Goal: Information Seeking & Learning: Learn about a topic

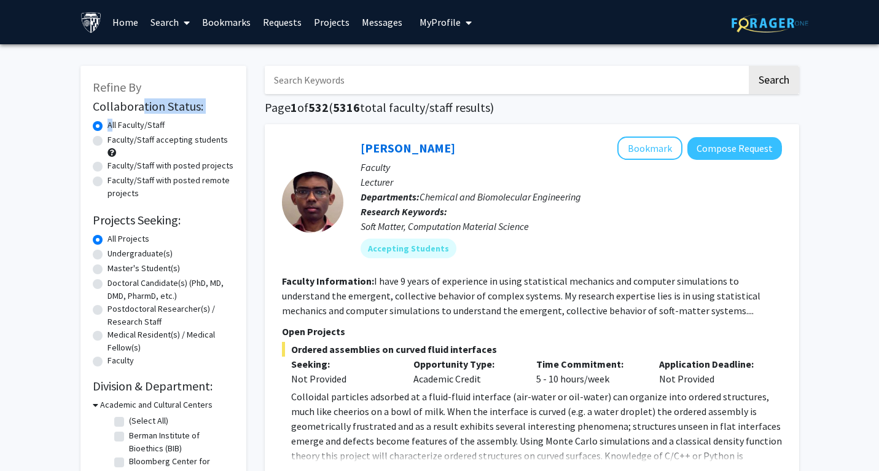
drag, startPoint x: 139, startPoint y: 106, endPoint x: 139, endPoint y: 118, distance: 12.3
click at [139, 118] on form "Collaboration Status: Collaboration Status All Faculty/Staff Collaboration Stat…" at bounding box center [163, 234] width 141 height 270
click at [138, 143] on label "Faculty/Staff accepting students" at bounding box center [168, 139] width 120 height 13
click at [116, 141] on input "Faculty/Staff accepting students" at bounding box center [112, 137] width 8 height 8
radio input "true"
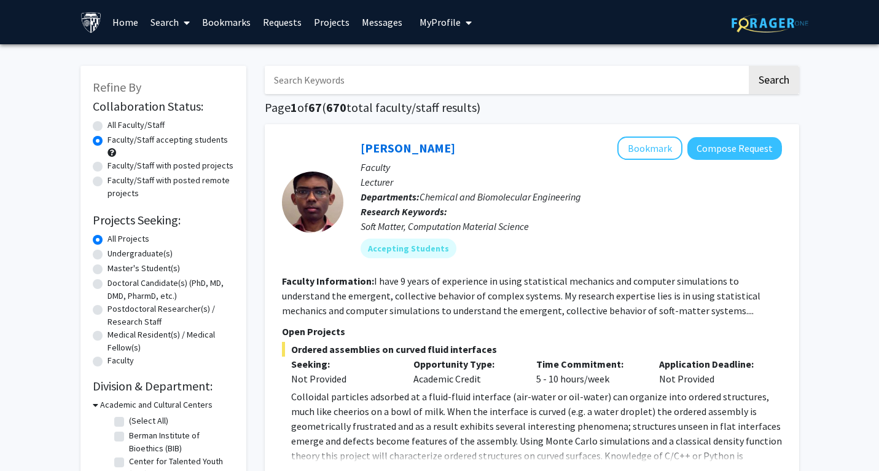
click at [128, 252] on label "Undergraduate(s)" at bounding box center [140, 253] width 65 height 13
click at [116, 252] on input "Undergraduate(s)" at bounding box center [112, 251] width 8 height 8
radio input "true"
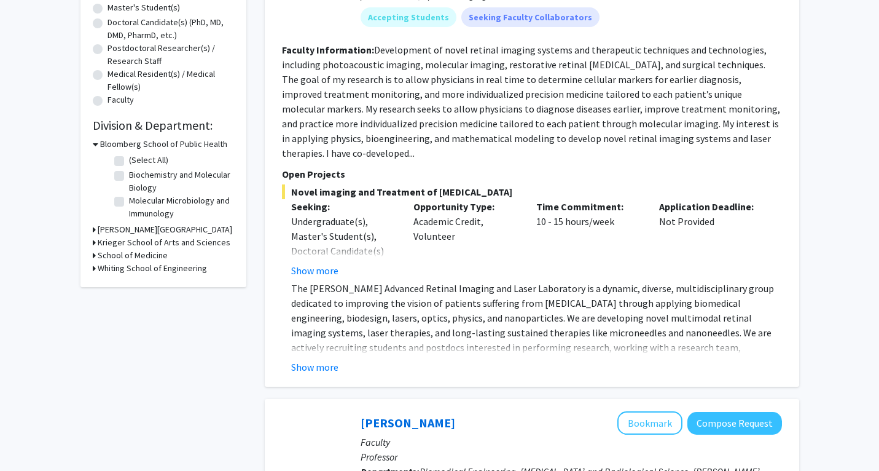
scroll to position [283, 0]
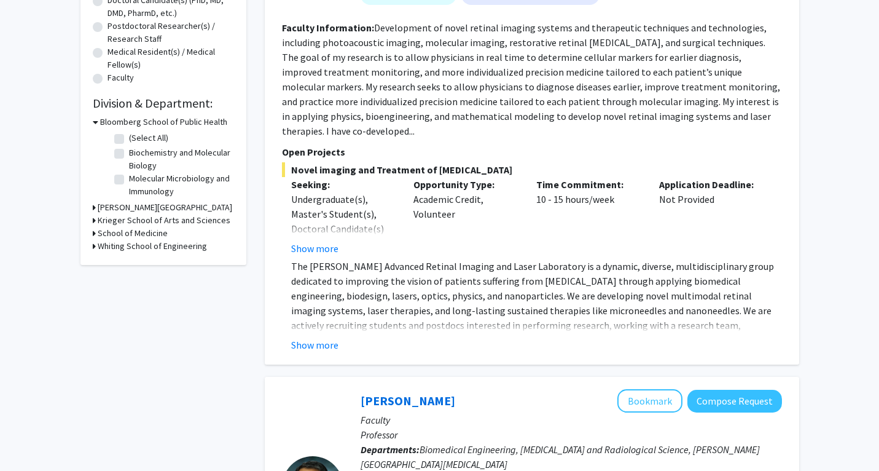
click at [321, 345] on div "[PERSON_NAME] Bookmark Compose Request Faculty [PERSON_NAME] Professor Departme…" at bounding box center [532, 102] width 535 height 523
click at [318, 337] on button "Show more" at bounding box center [314, 344] width 47 height 15
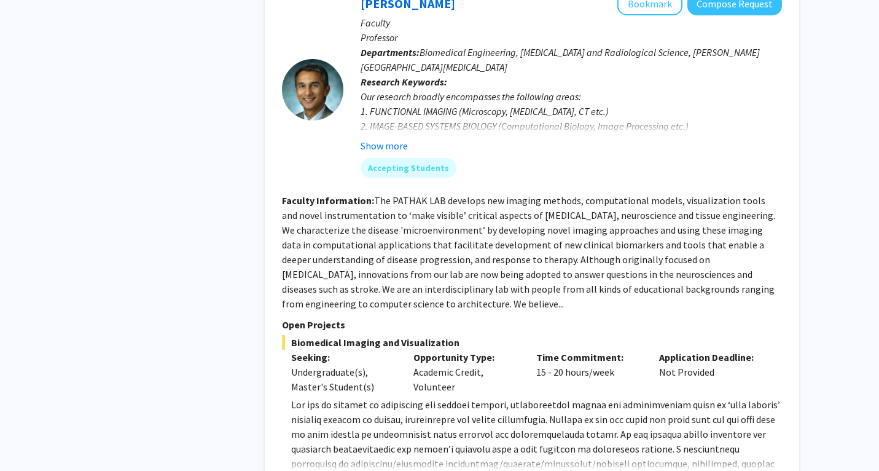
scroll to position [739, 0]
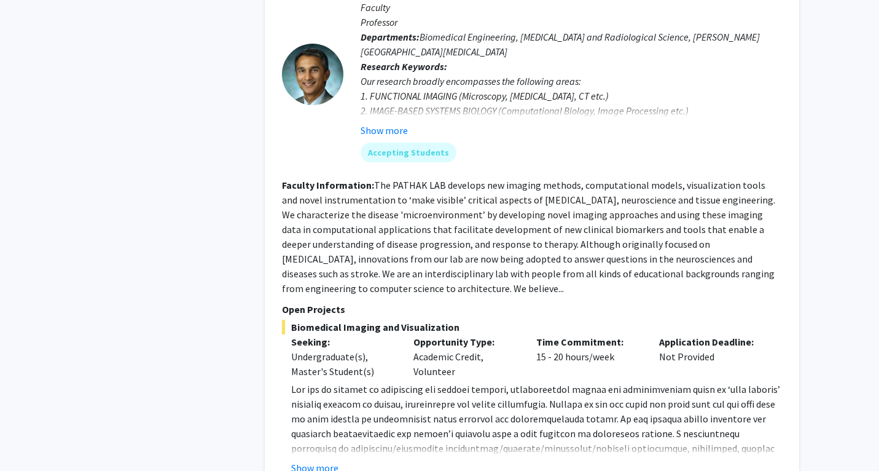
click at [313, 430] on fg-read-more "[DOMAIN_NAME] ) to [PERSON_NAME] at [EMAIL_ADDRESS][DOMAIN_NAME] . Show more" at bounding box center [532, 428] width 500 height 93
click at [313, 460] on button "Show more" at bounding box center [314, 467] width 47 height 15
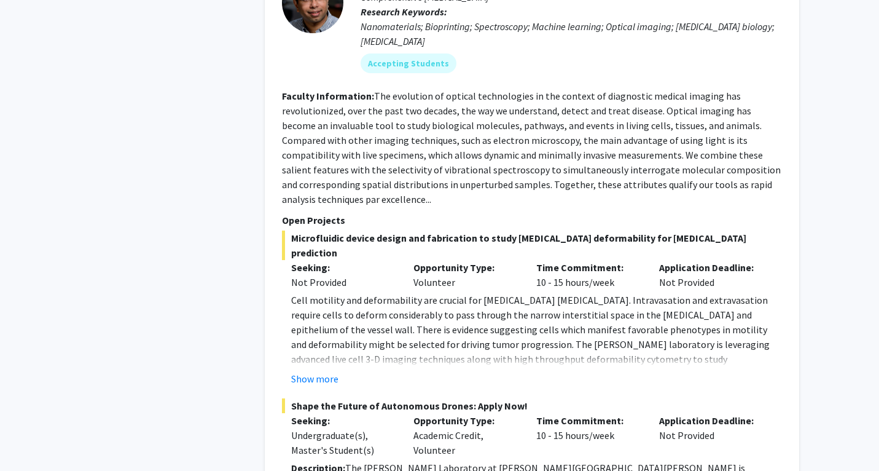
scroll to position [1404, 0]
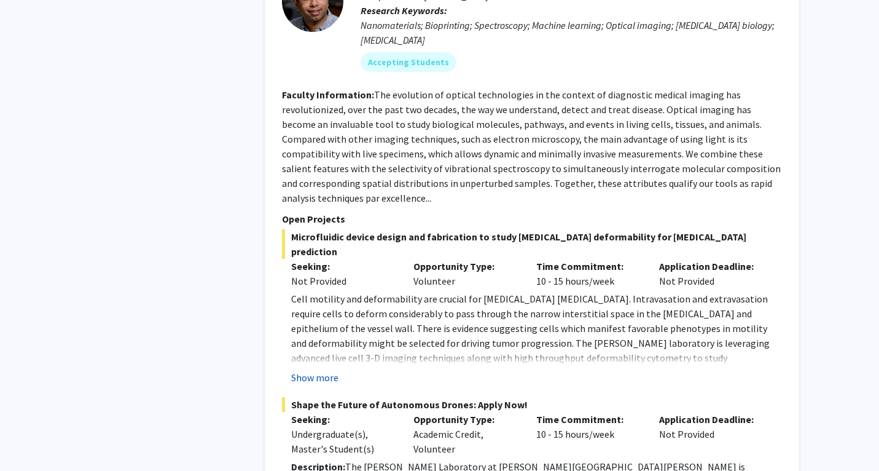
click at [324, 370] on button "Show more" at bounding box center [314, 377] width 47 height 15
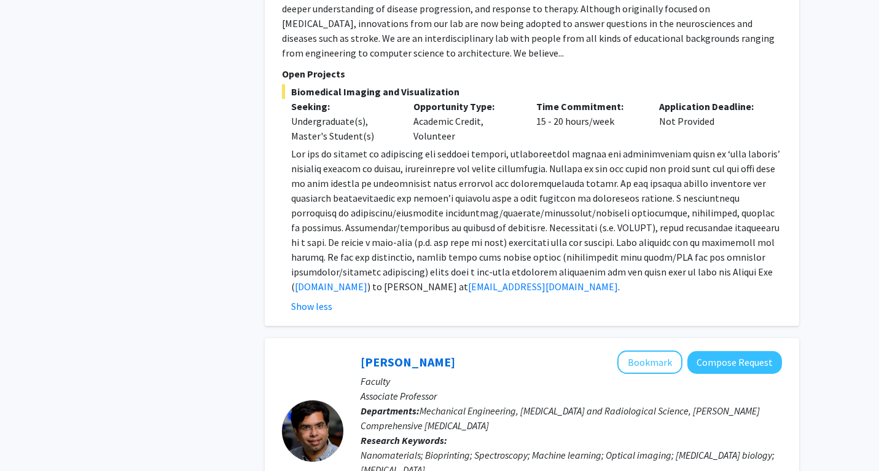
scroll to position [855, 0]
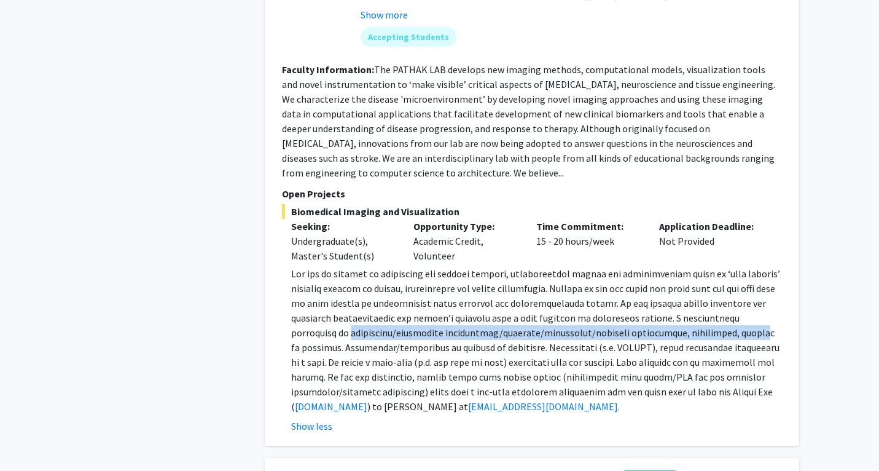
drag, startPoint x: 302, startPoint y: 305, endPoint x: 704, endPoint y: 304, distance: 401.2
click at [704, 304] on span at bounding box center [535, 339] width 489 height 145
click at [367, 307] on span at bounding box center [535, 339] width 489 height 145
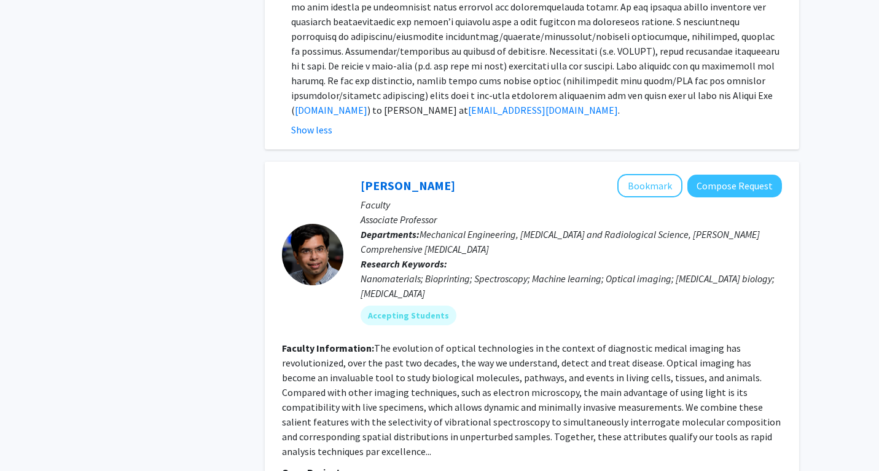
scroll to position [1152, 0]
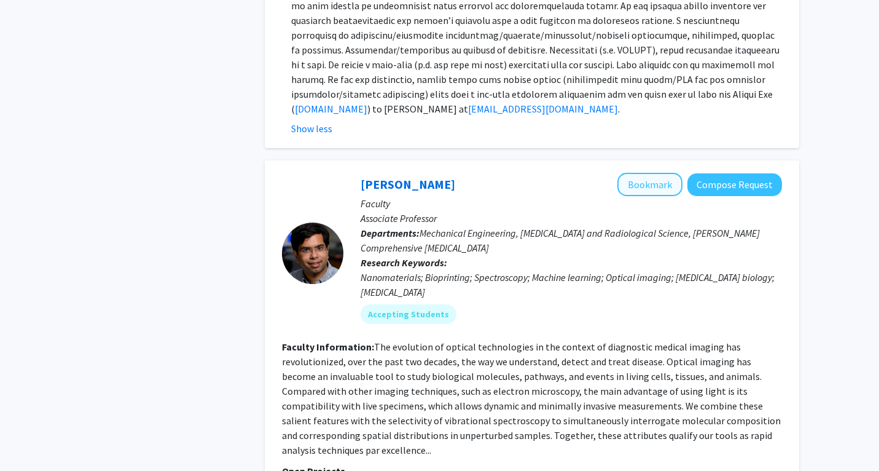
click at [640, 173] on button "Bookmark" at bounding box center [649, 184] width 65 height 23
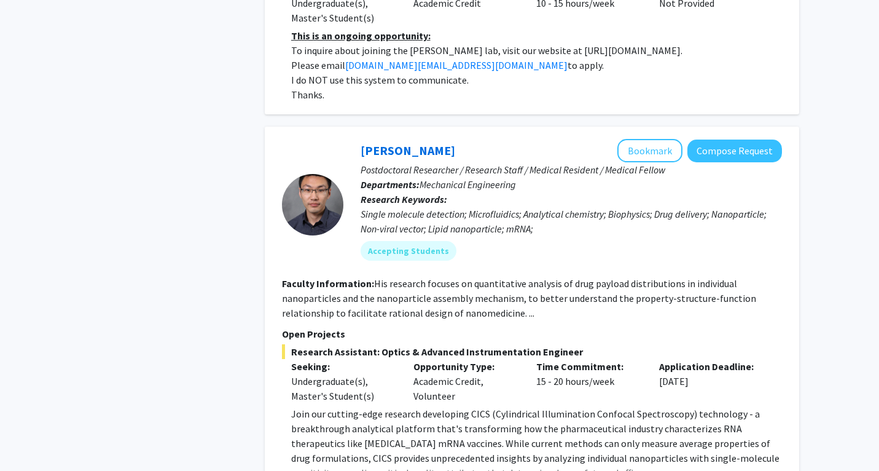
scroll to position [2504, 0]
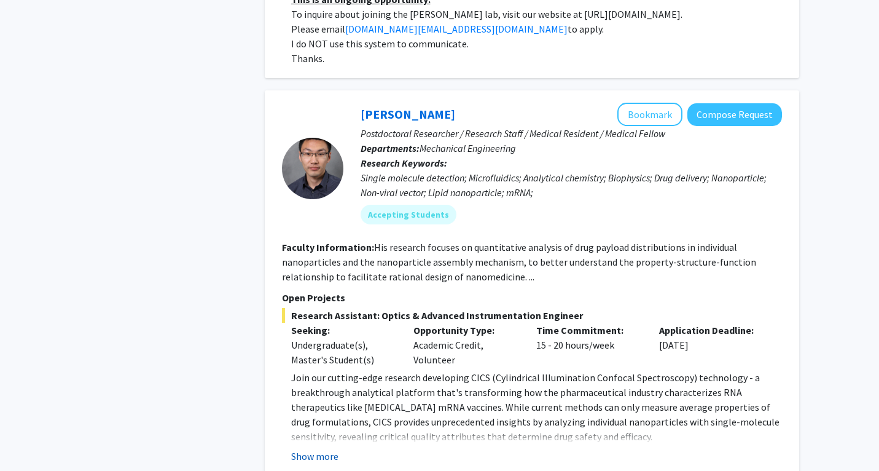
click at [313, 449] on button "Show more" at bounding box center [314, 456] width 47 height 15
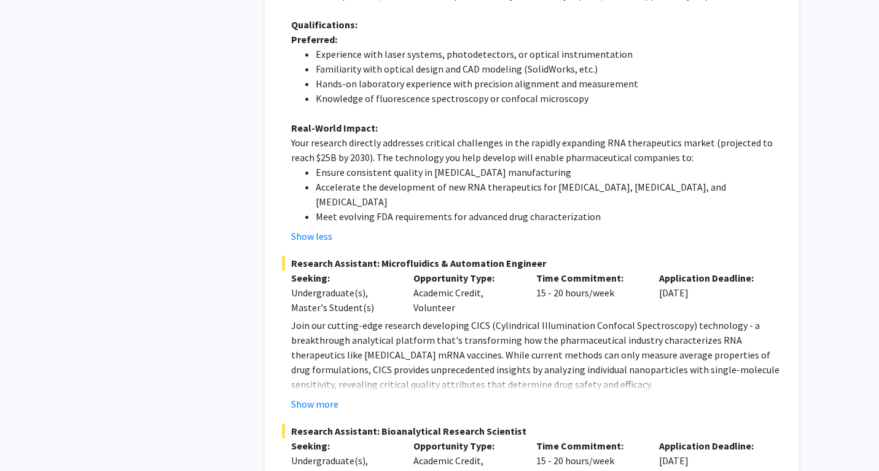
scroll to position [3164, 0]
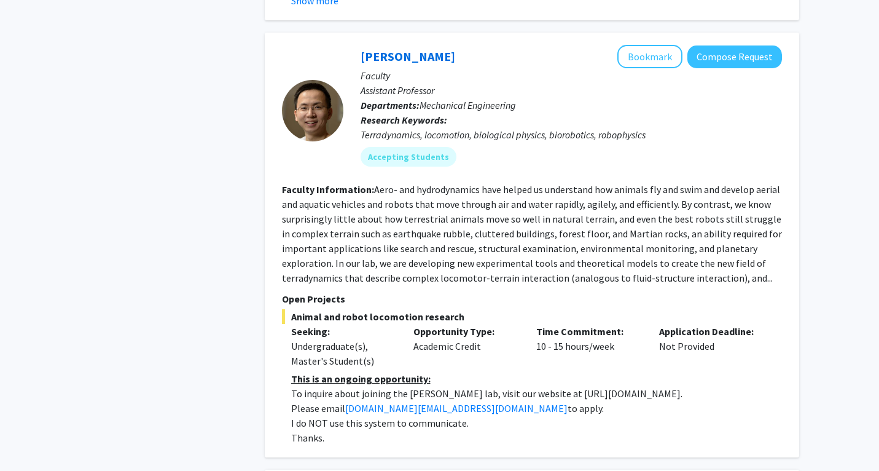
scroll to position [2343, 0]
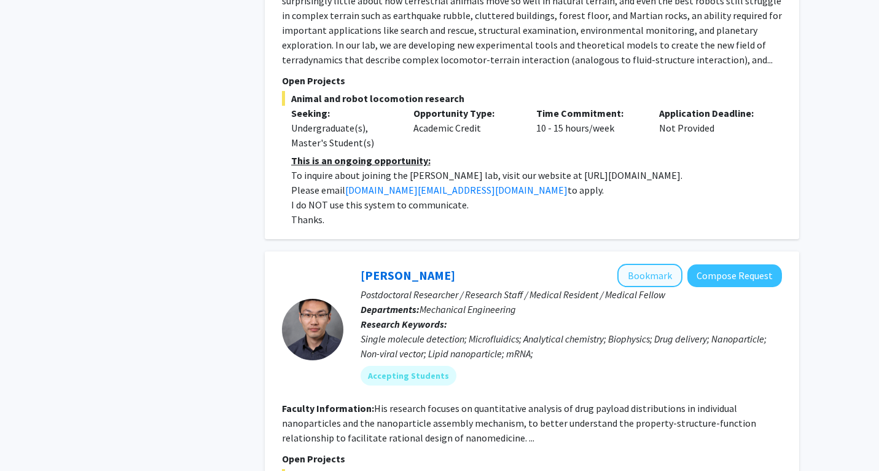
click at [643, 264] on button "Bookmark" at bounding box center [649, 275] width 65 height 23
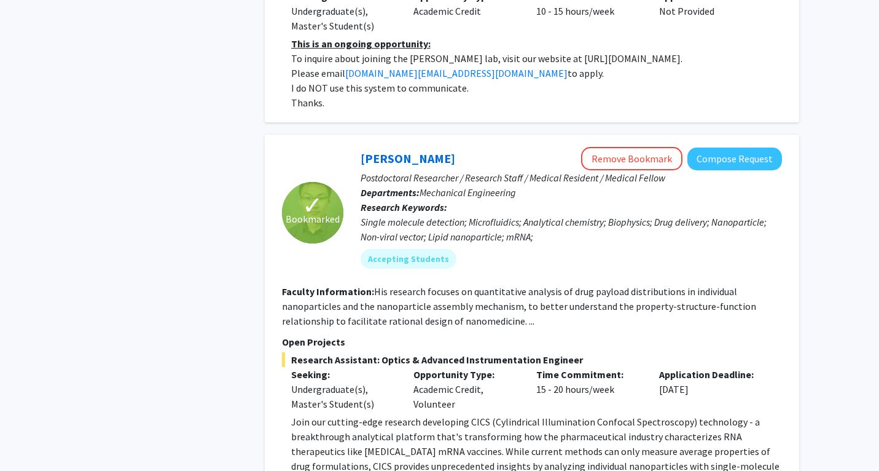
scroll to position [2378, 0]
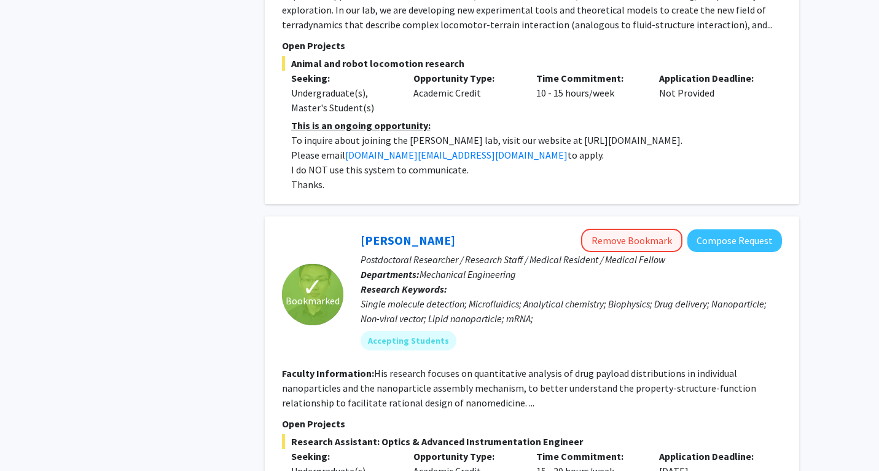
click at [637, 229] on button "Remove Bookmark" at bounding box center [631, 240] width 101 height 23
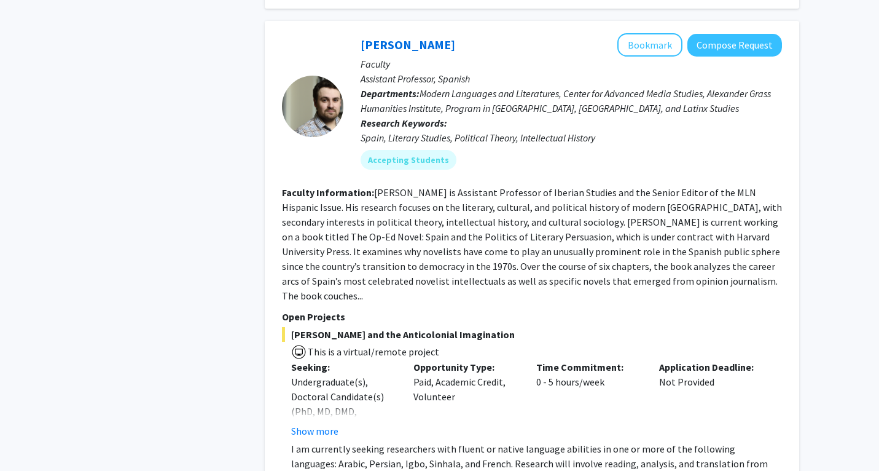
scroll to position [4195, 0]
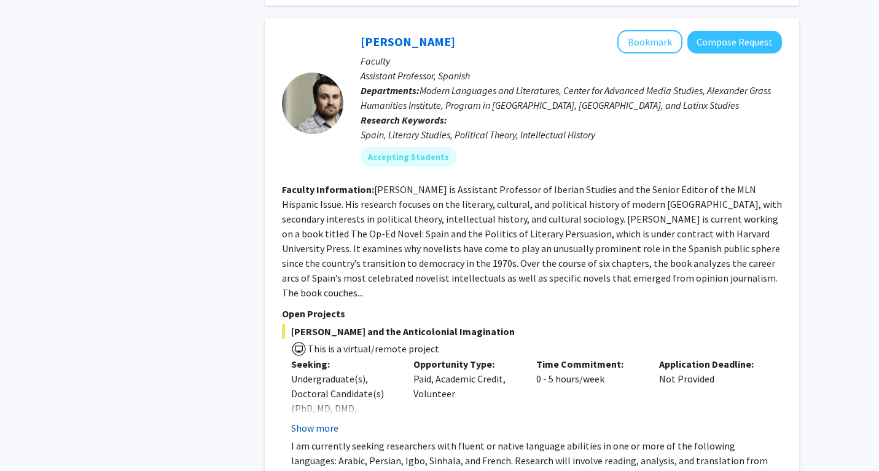
click at [315, 420] on button "Show more" at bounding box center [314, 427] width 47 height 15
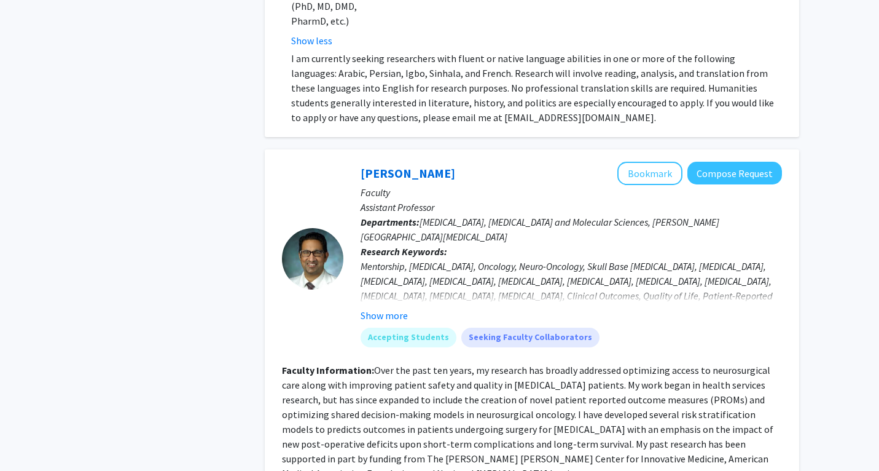
scroll to position [4526, 0]
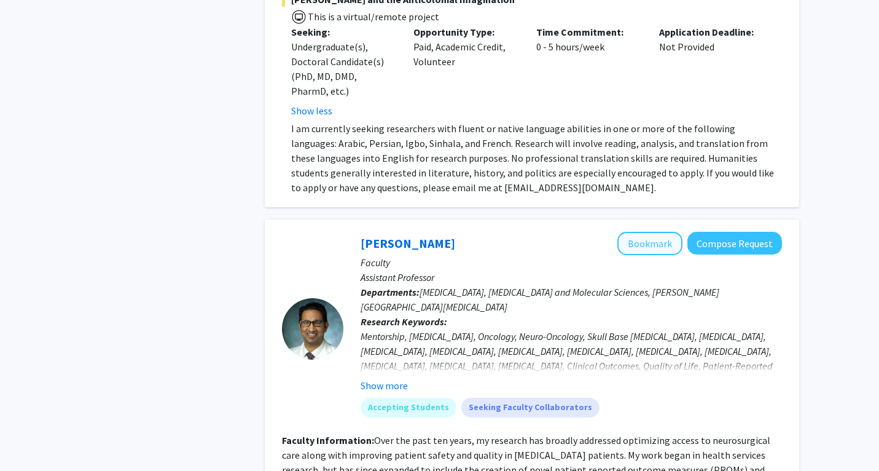
click at [653, 232] on button "Bookmark" at bounding box center [649, 243] width 65 height 23
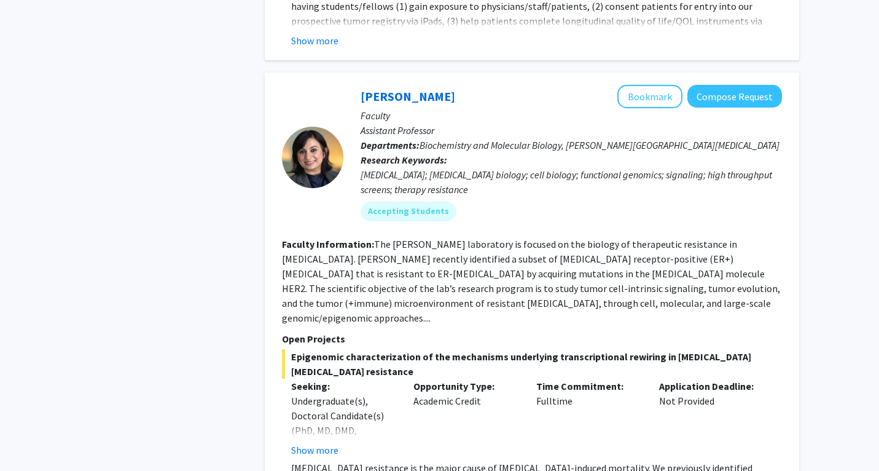
scroll to position [5379, 0]
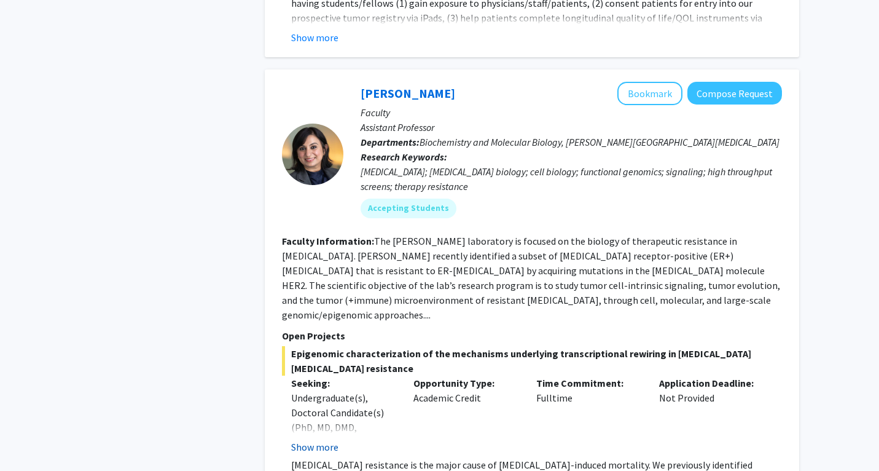
click at [328, 439] on button "Show more" at bounding box center [314, 446] width 47 height 15
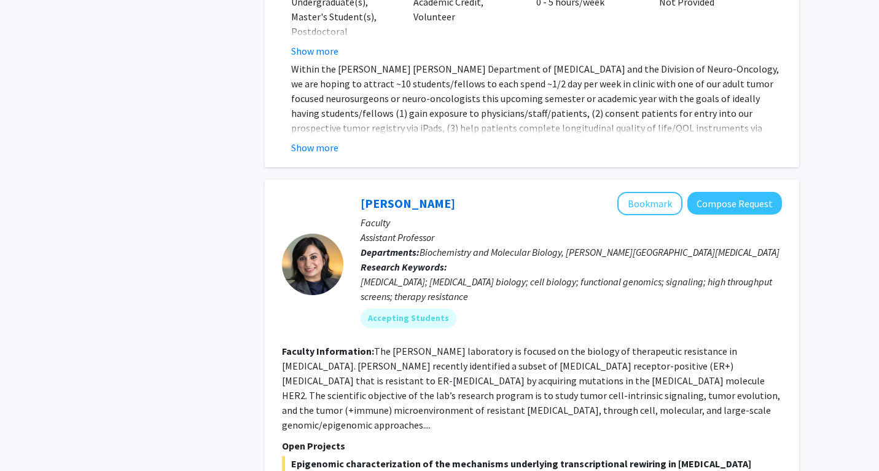
scroll to position [5269, 0]
click at [653, 192] on button "Bookmark" at bounding box center [649, 203] width 65 height 23
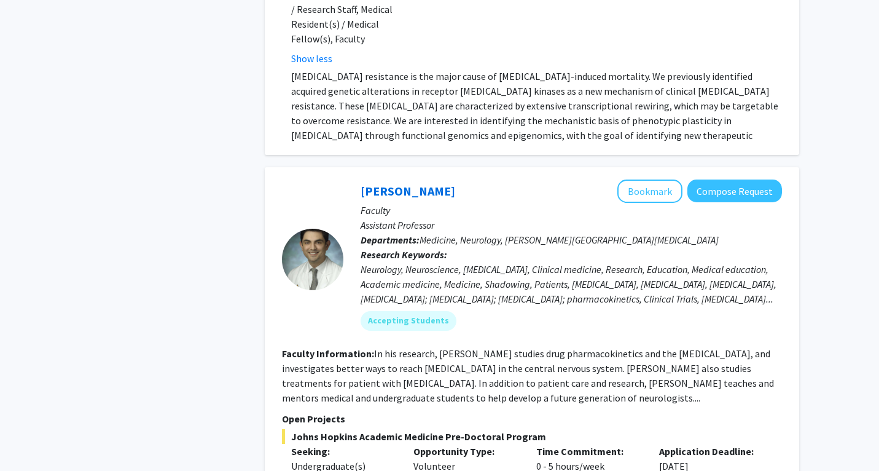
scroll to position [5857, 0]
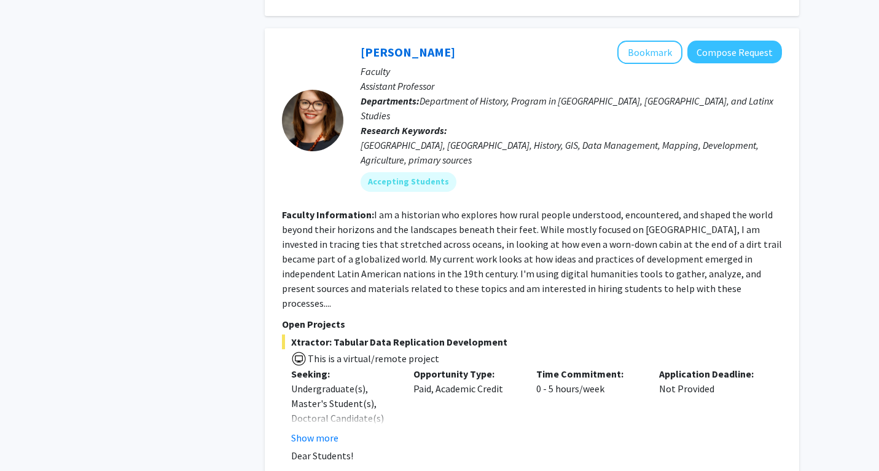
scroll to position [6937, 0]
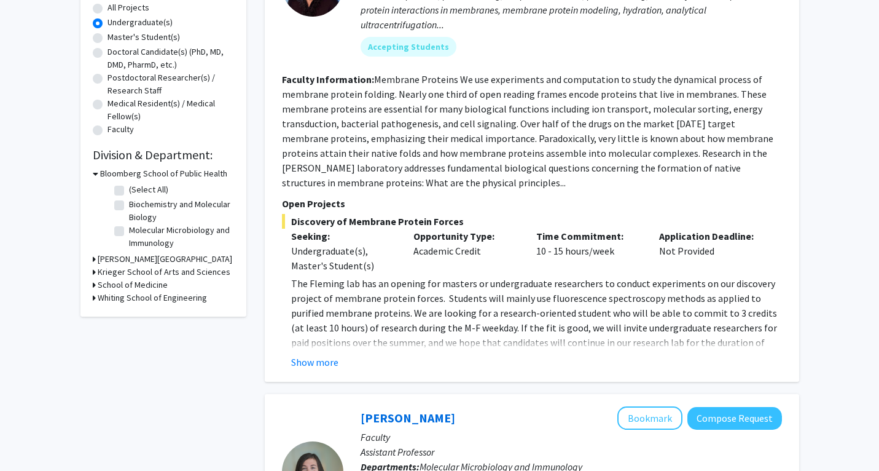
scroll to position [232, 0]
click at [304, 359] on button "Show more" at bounding box center [314, 361] width 47 height 15
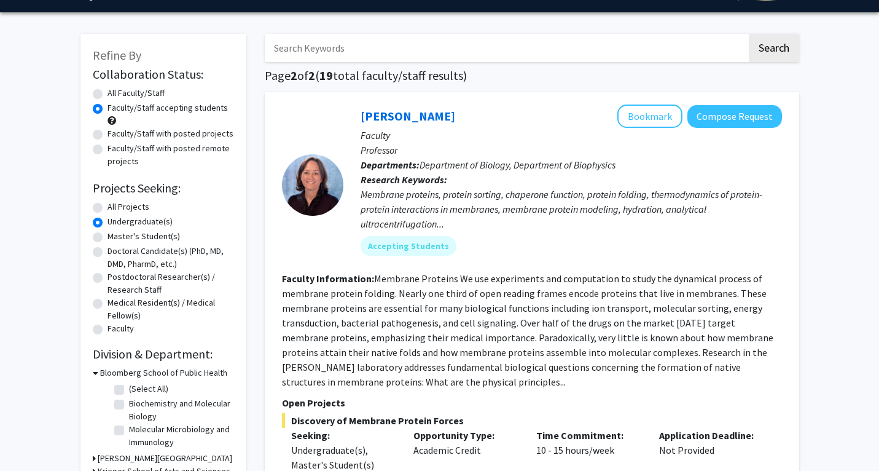
scroll to position [22, 0]
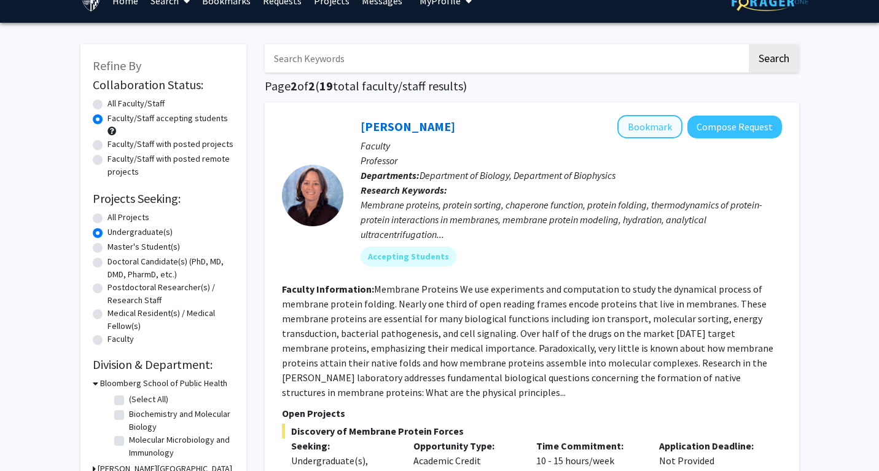
click at [646, 130] on button "Bookmark" at bounding box center [649, 126] width 65 height 23
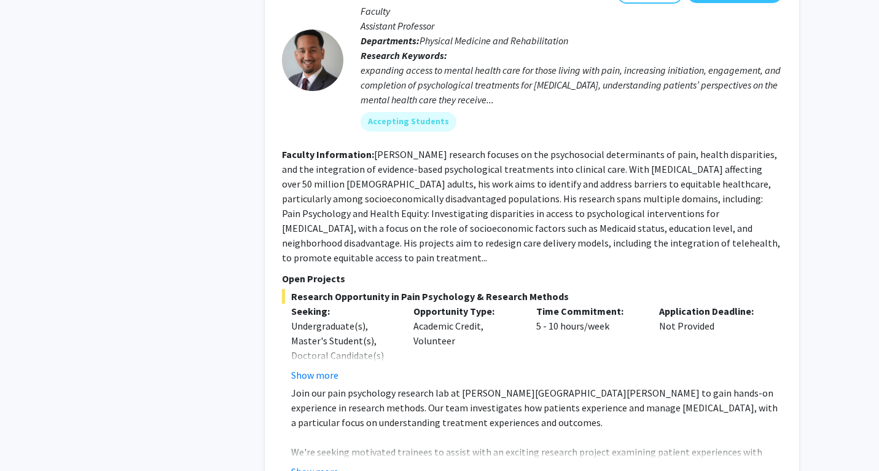
scroll to position [1693, 0]
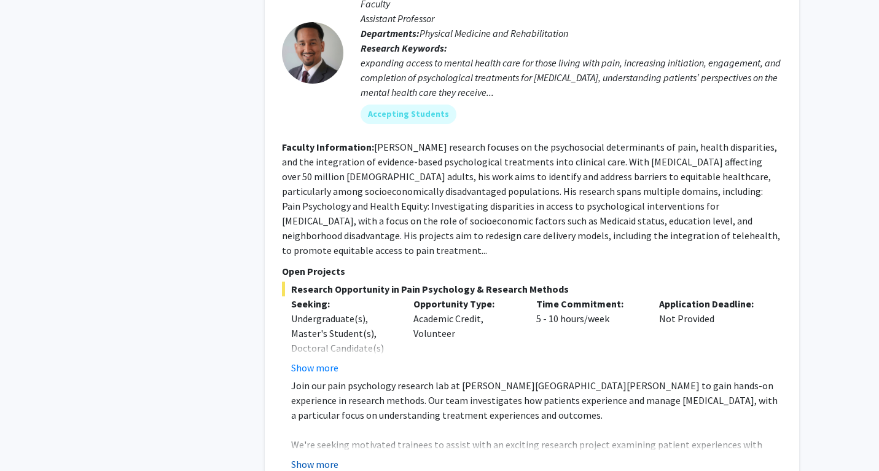
click at [305, 457] on button "Show more" at bounding box center [314, 464] width 47 height 15
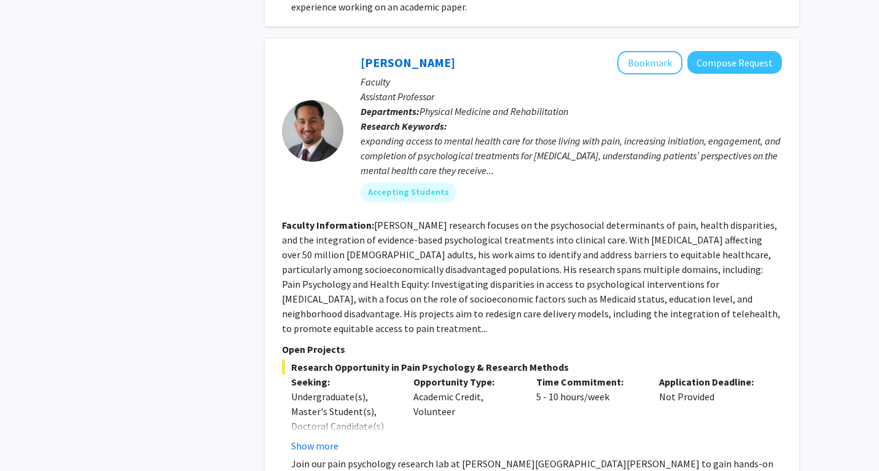
scroll to position [1595, 0]
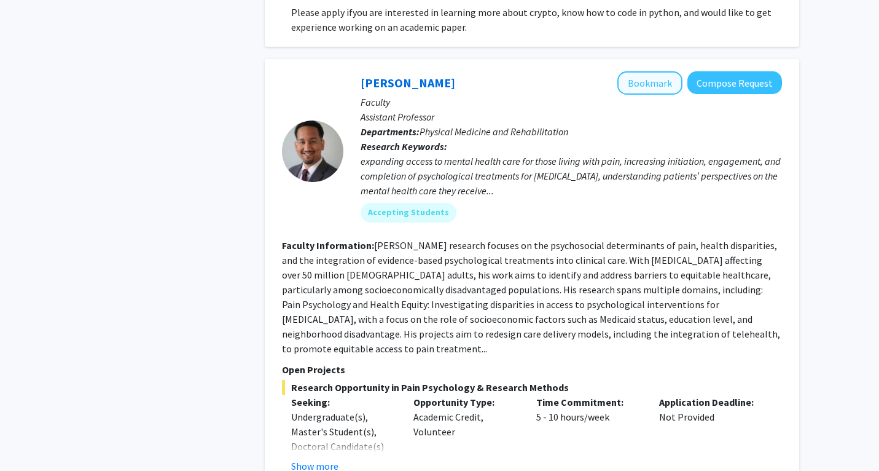
click at [657, 71] on button "Bookmark" at bounding box center [649, 82] width 65 height 23
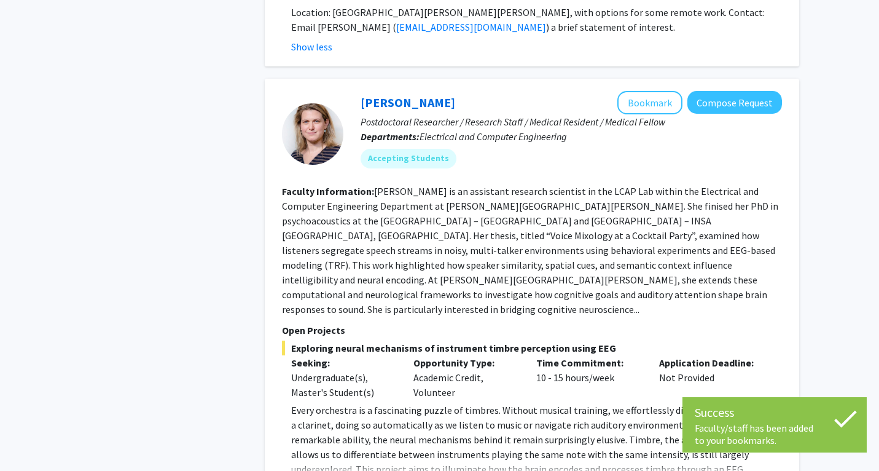
scroll to position [2352, 0]
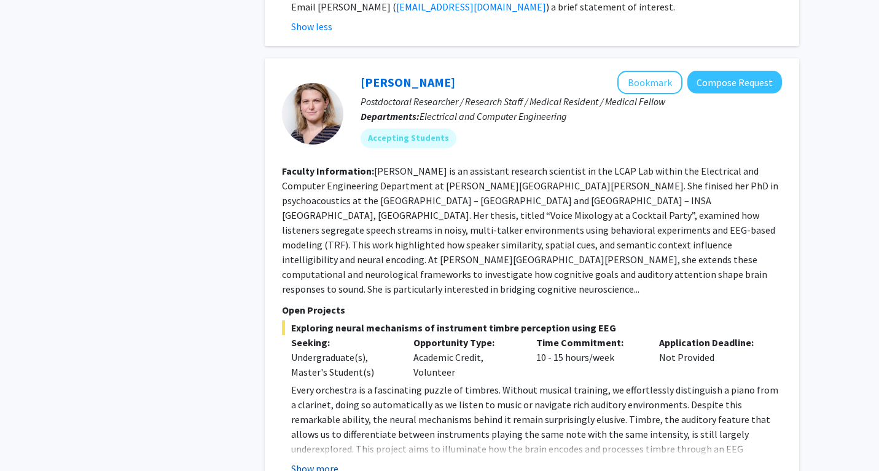
click at [310, 461] on button "Show more" at bounding box center [314, 468] width 47 height 15
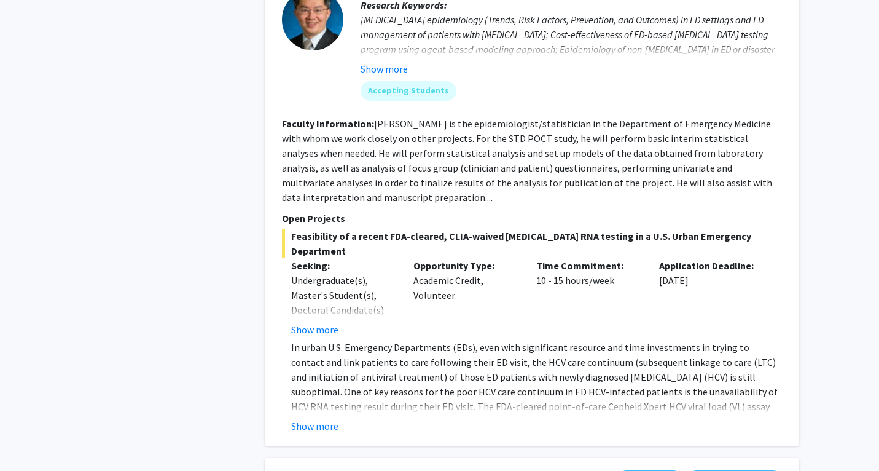
scroll to position [3319, 0]
click at [323, 417] on button "Show more" at bounding box center [314, 424] width 47 height 15
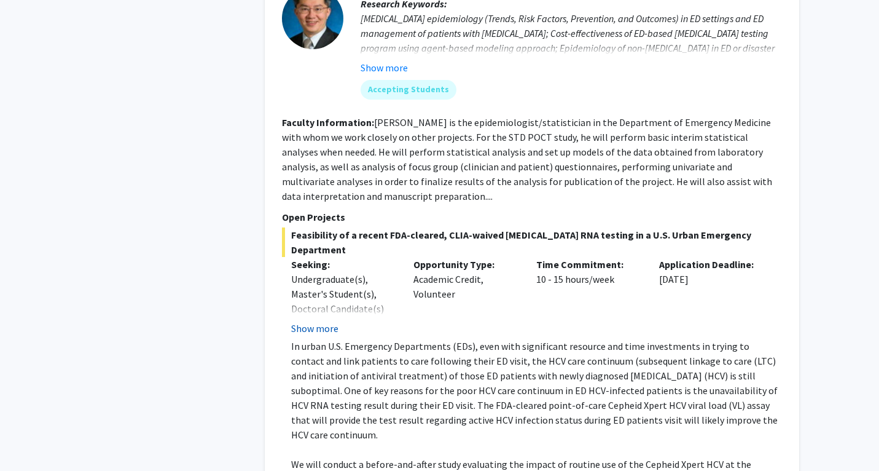
click at [327, 321] on button "Show more" at bounding box center [314, 328] width 47 height 15
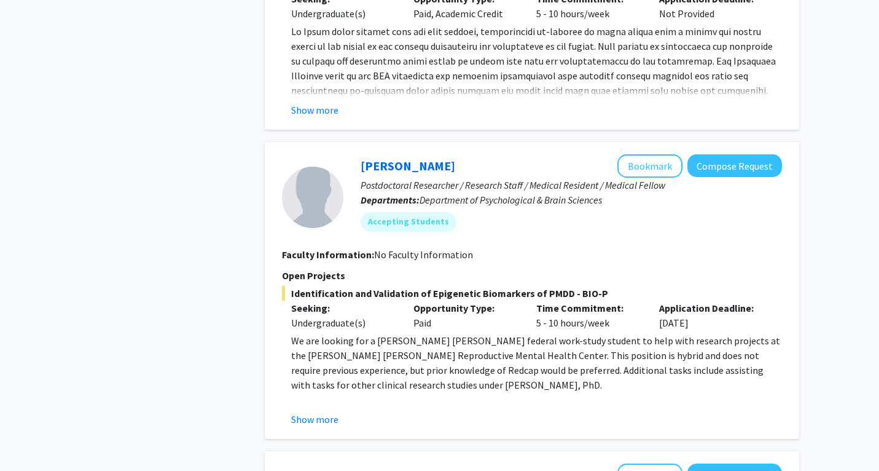
scroll to position [4300, 0]
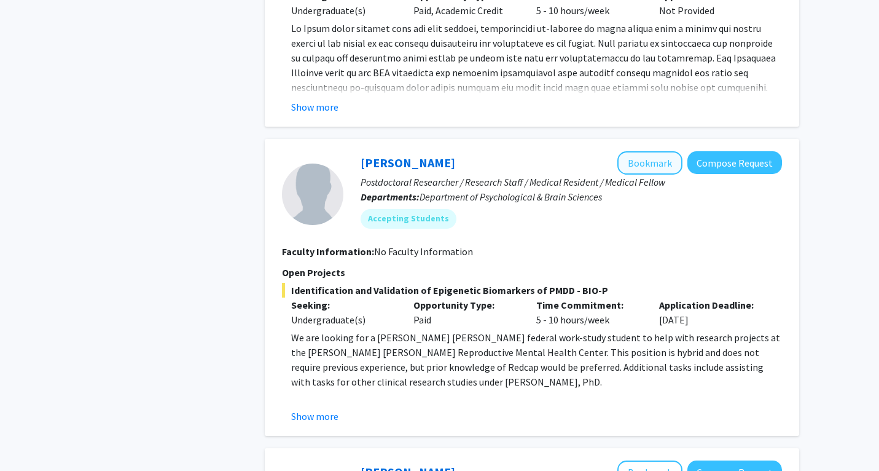
click at [652, 151] on button "Bookmark" at bounding box center [649, 162] width 65 height 23
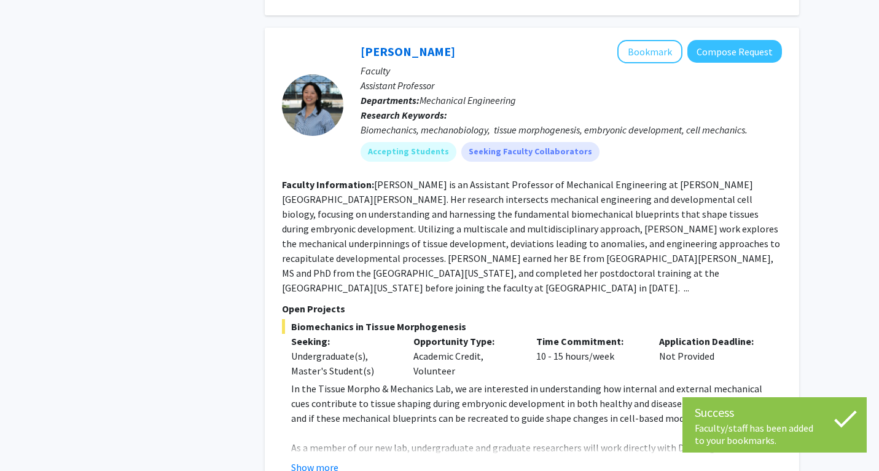
scroll to position [4723, 0]
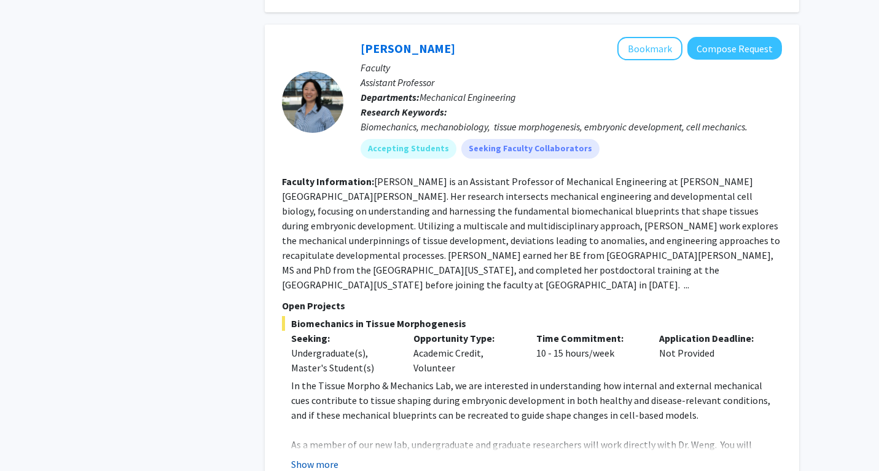
click at [327, 457] on button "Show more" at bounding box center [314, 464] width 47 height 15
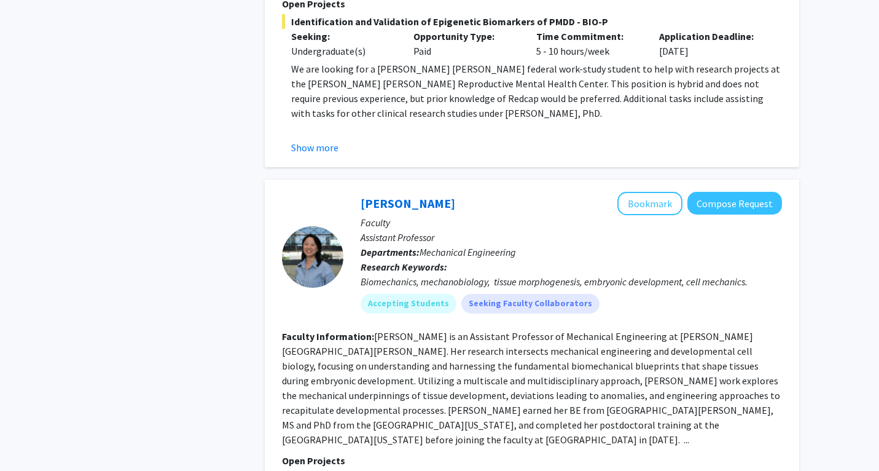
scroll to position [4539, 0]
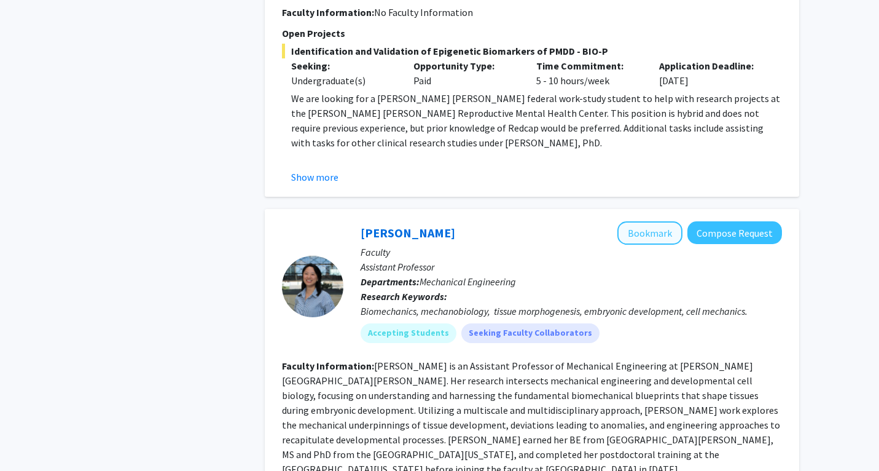
click at [641, 221] on button "Bookmark" at bounding box center [649, 232] width 65 height 23
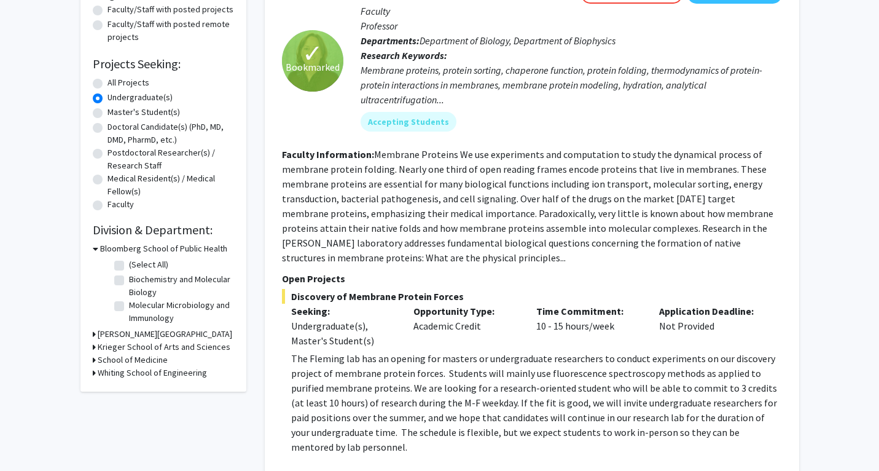
scroll to position [156, 0]
click at [131, 363] on h3 "School of Medicine" at bounding box center [133, 359] width 70 height 13
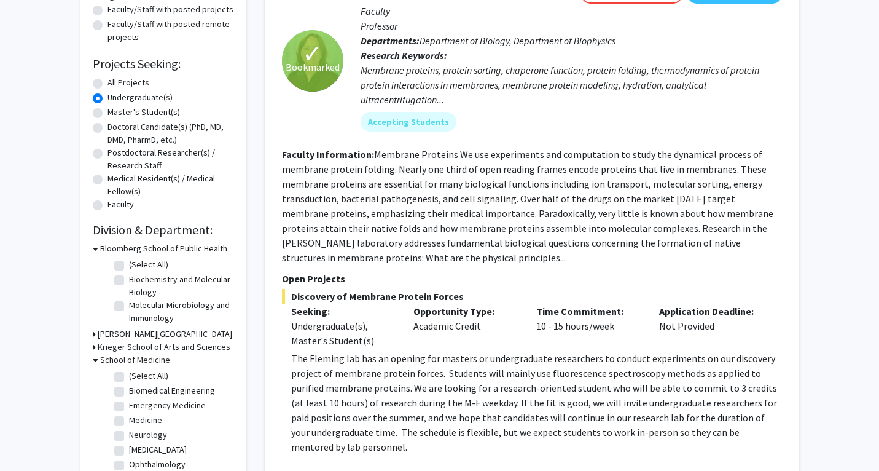
click at [129, 375] on label "(Select All)" at bounding box center [148, 375] width 39 height 13
click at [129, 375] on input "(Select All)" at bounding box center [133, 373] width 8 height 8
checkbox input "true"
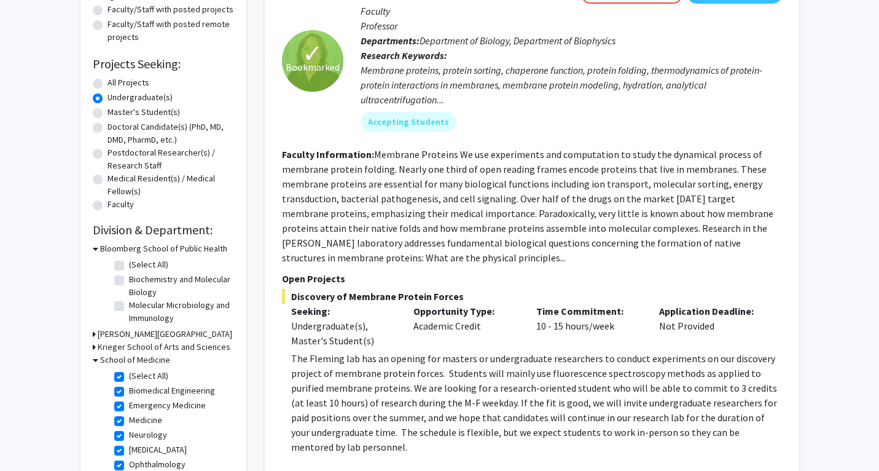
checkbox input "true"
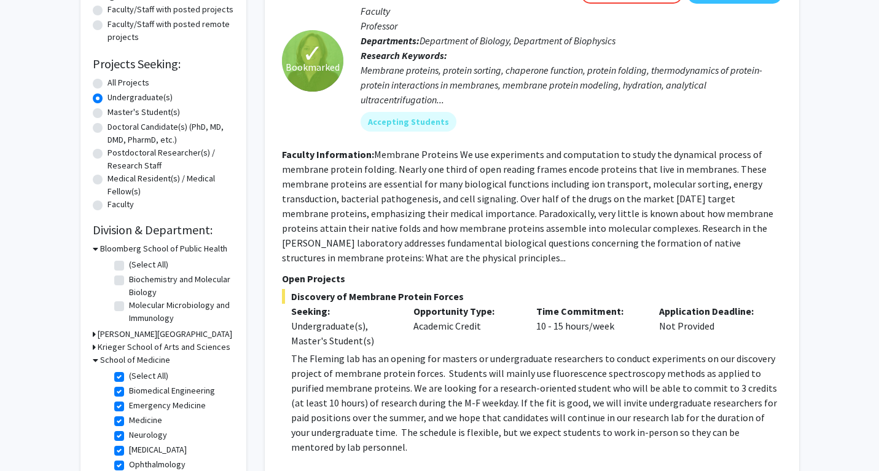
checkbox input "true"
